Goal: Transaction & Acquisition: Purchase product/service

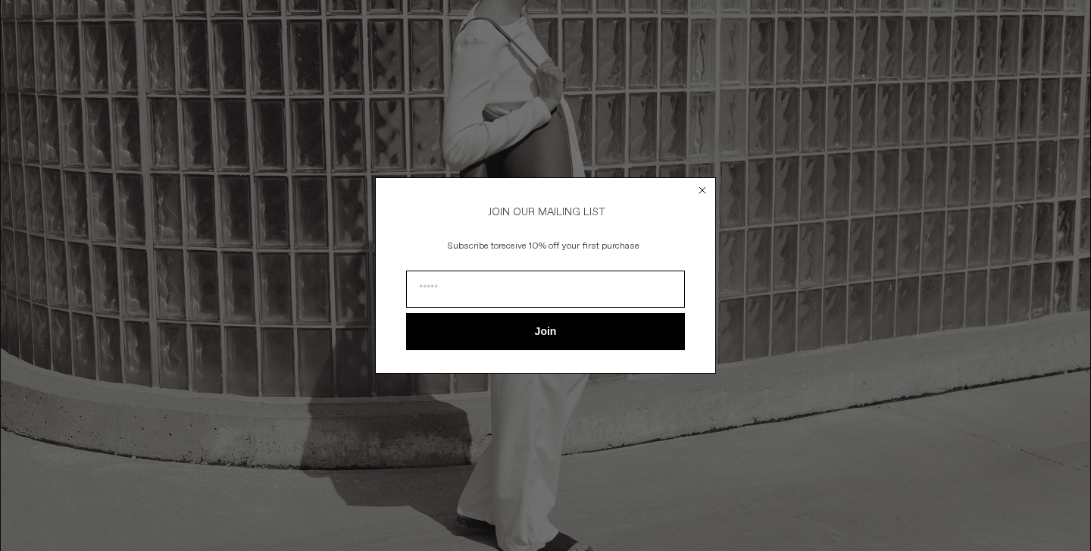
click at [706, 186] on circle "Close dialog" at bounding box center [702, 190] width 14 height 14
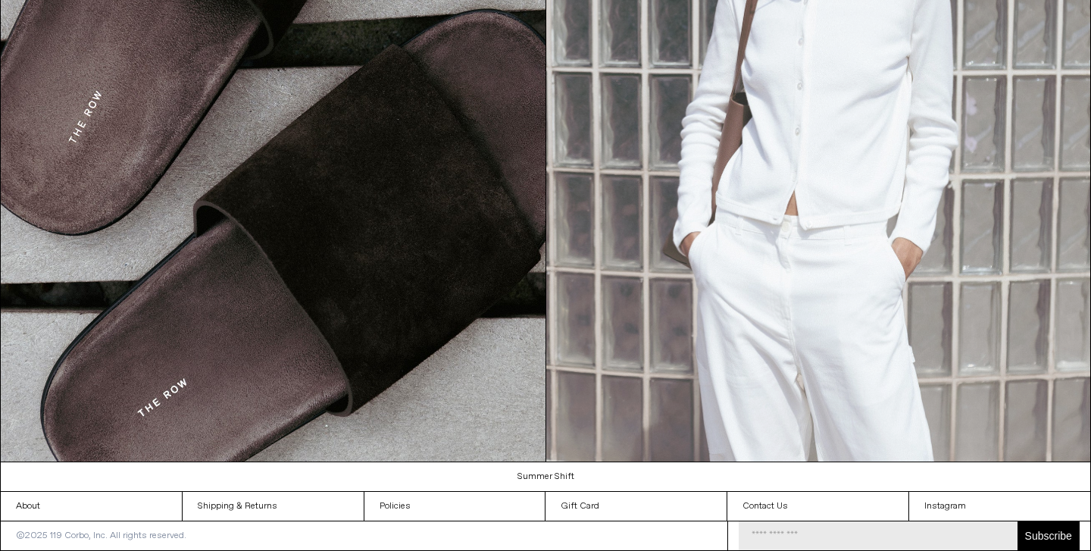
scroll to position [1733, 0]
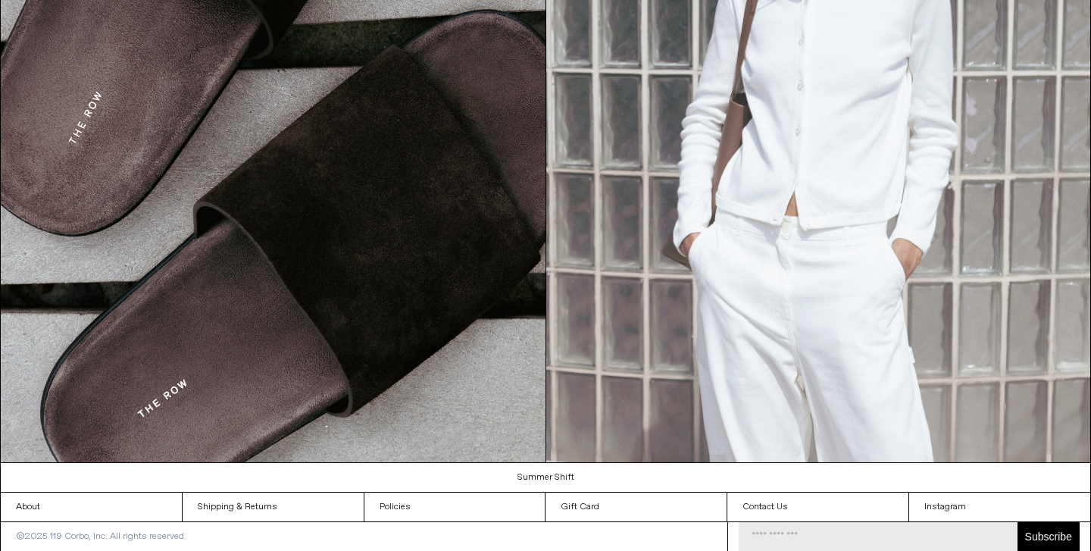
click at [881, 183] on img at bounding box center [818, 119] width 545 height 685
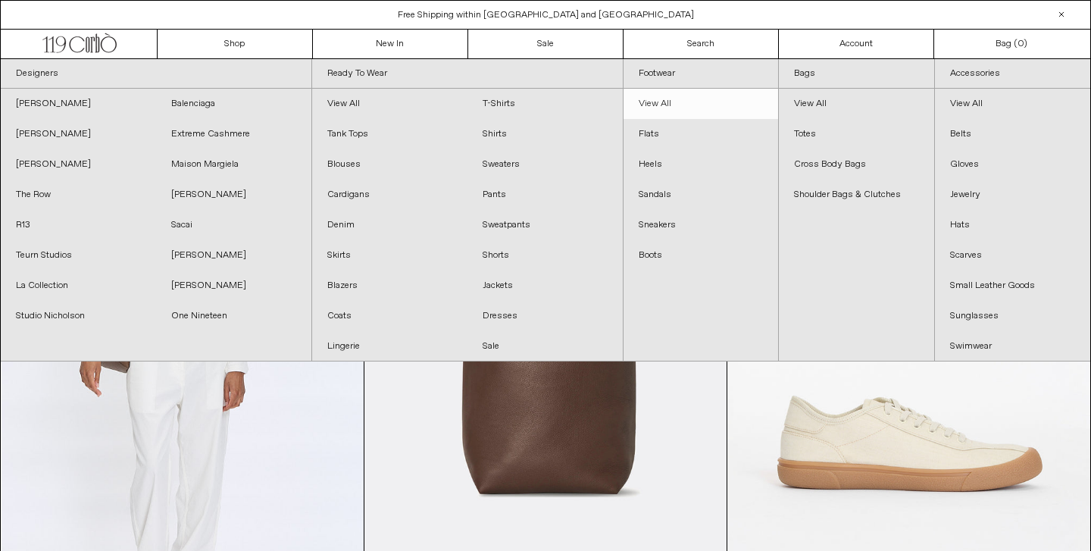
click at [665, 106] on link "View All" at bounding box center [700, 104] width 155 height 30
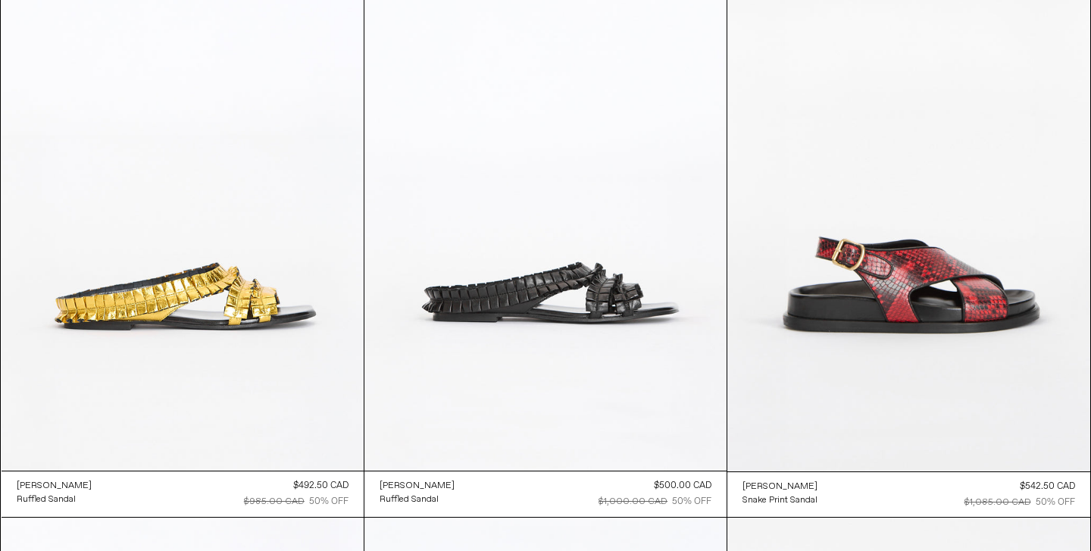
scroll to position [2520, 0]
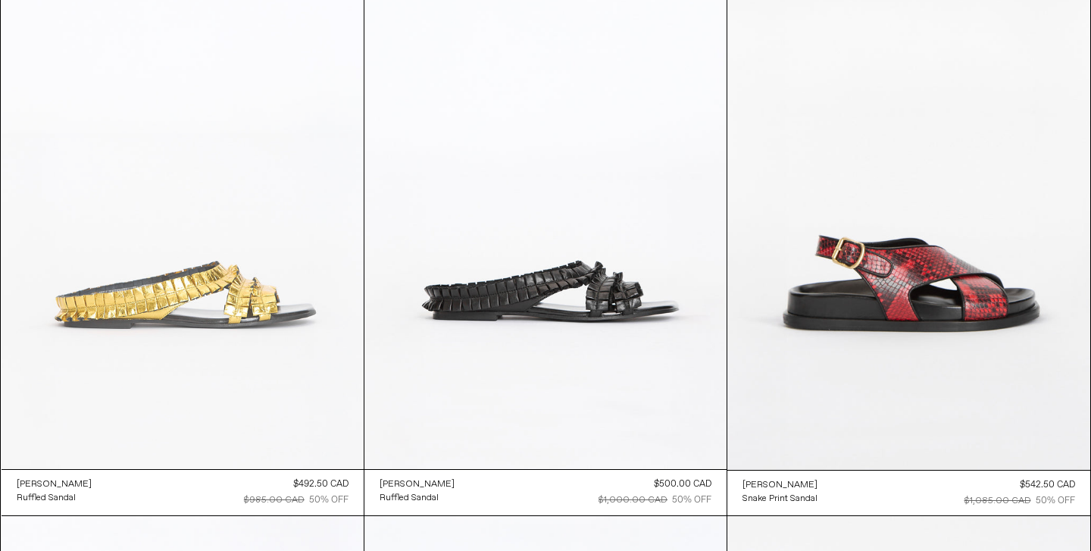
click at [252, 265] on at bounding box center [183, 197] width 362 height 543
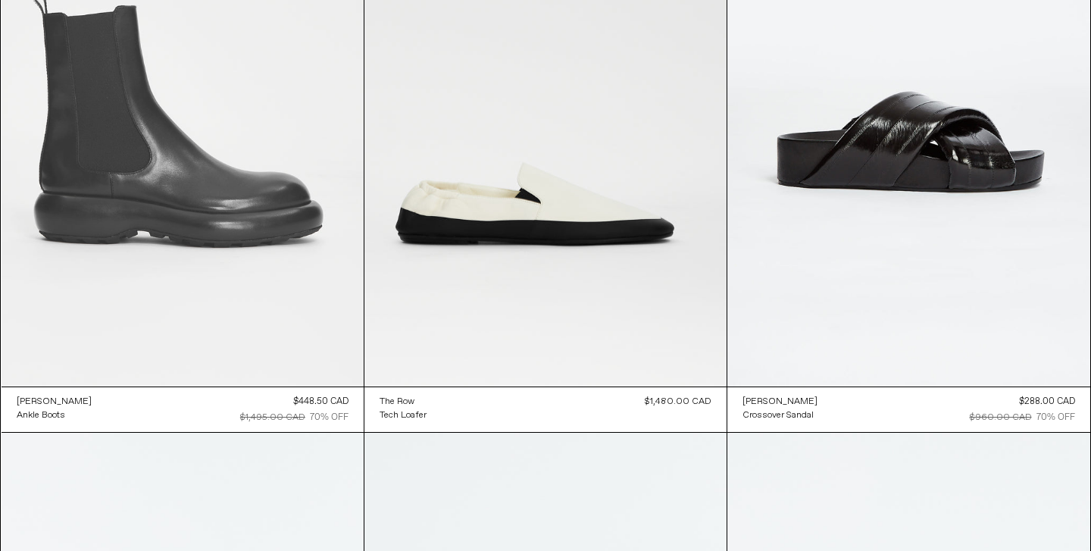
scroll to position [9674, 0]
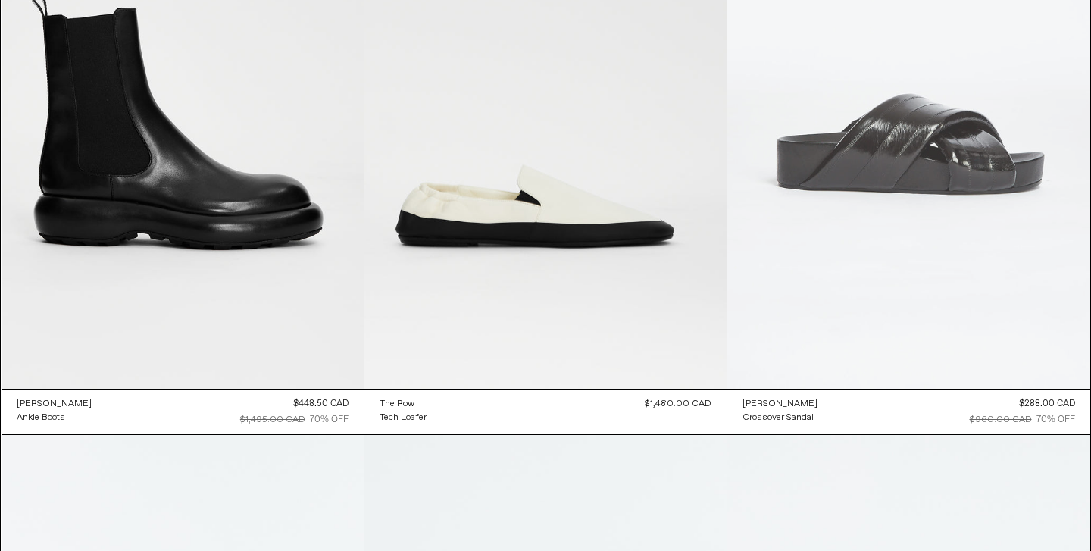
click at [867, 151] on at bounding box center [908, 117] width 362 height 544
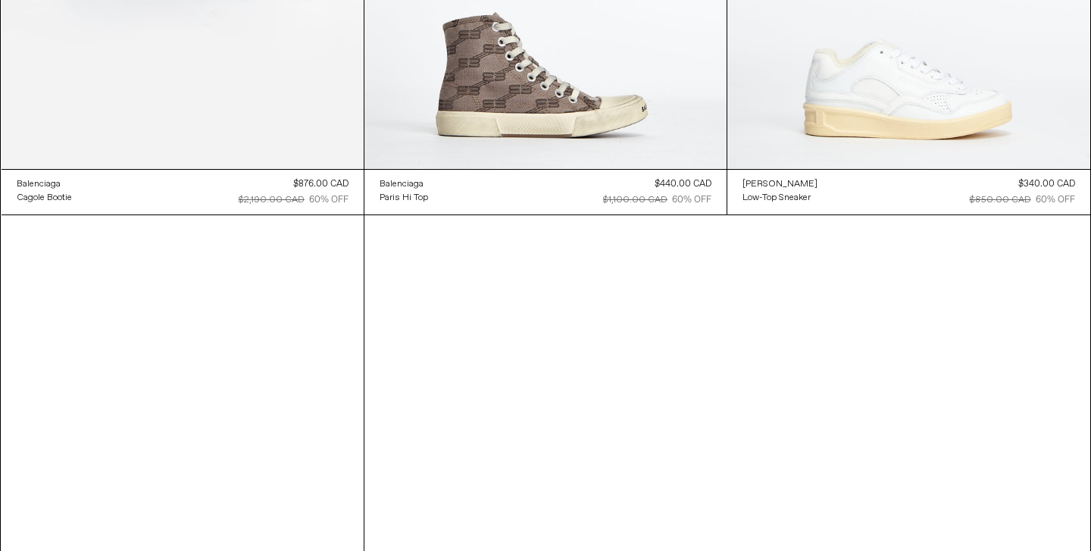
scroll to position [11665, 0]
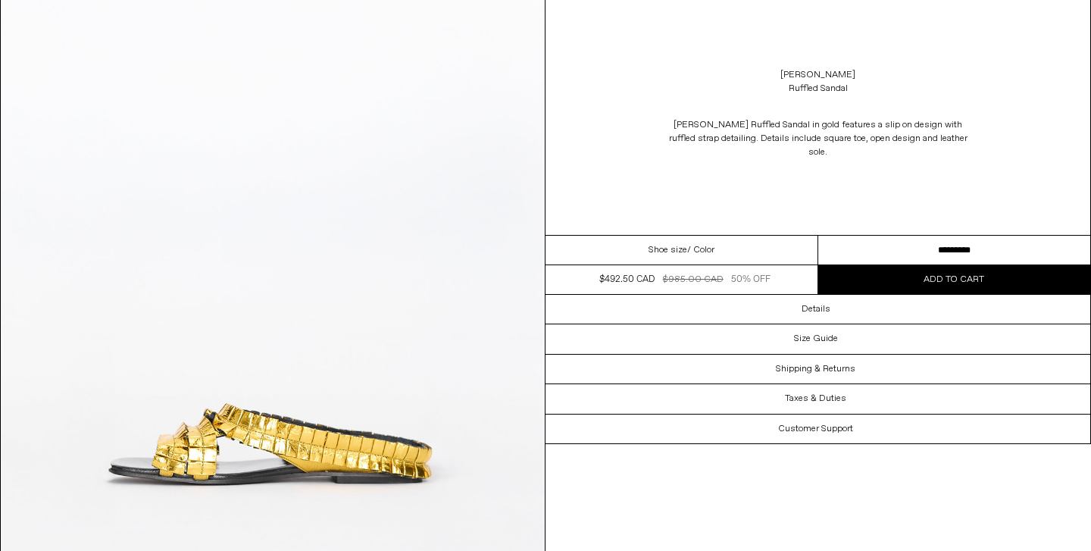
scroll to position [833, 0]
